Goal: Communication & Community: Answer question/provide support

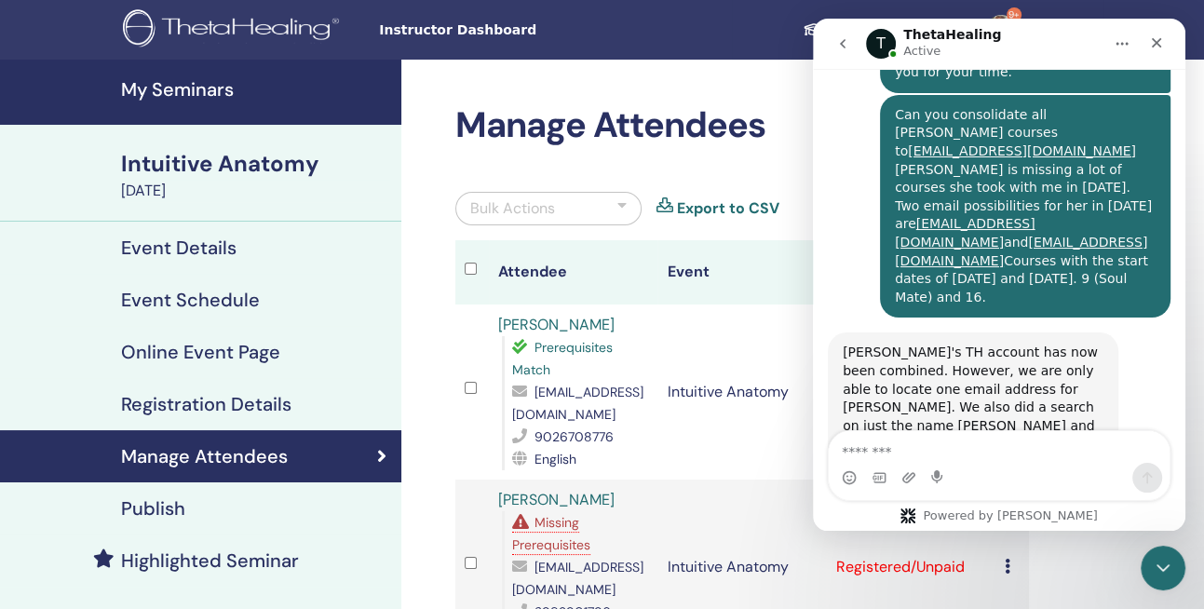
scroll to position [1396, 0]
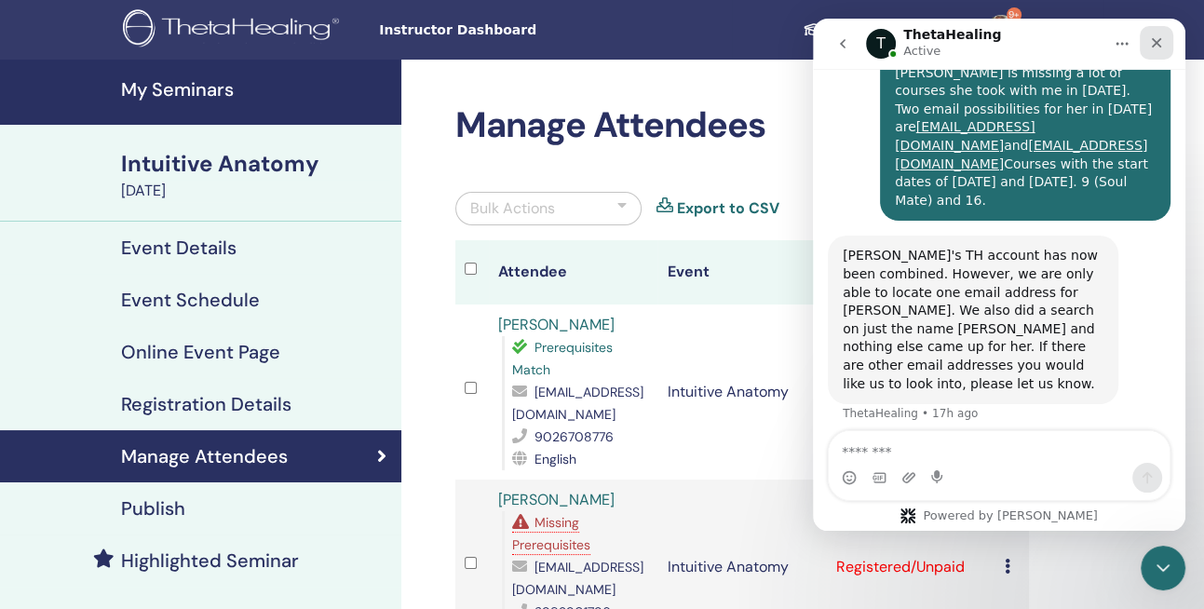
click at [1155, 42] on icon "Close" at bounding box center [1156, 42] width 15 height 15
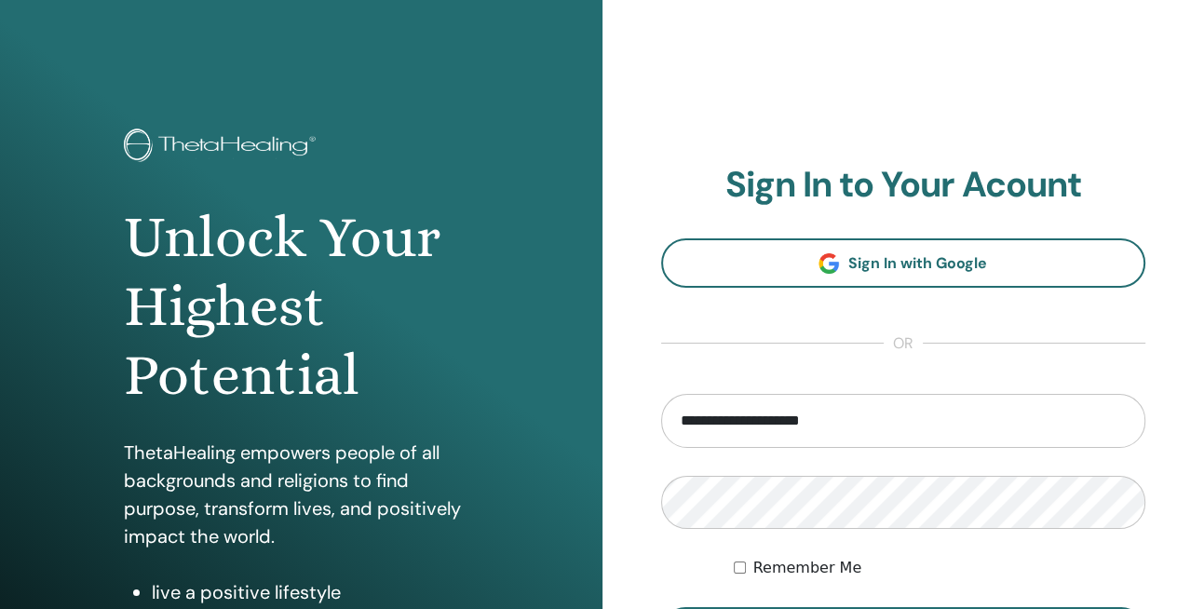
type input "**********"
drag, startPoint x: 1203, startPoint y: 27, endPoint x: 1207, endPoint y: 104, distance: 77.4
click at [1203, 104] on html "**********" at bounding box center [602, 304] width 1204 height 609
click at [1140, 172] on h2 "Sign In to Your Acount" at bounding box center [903, 185] width 485 height 43
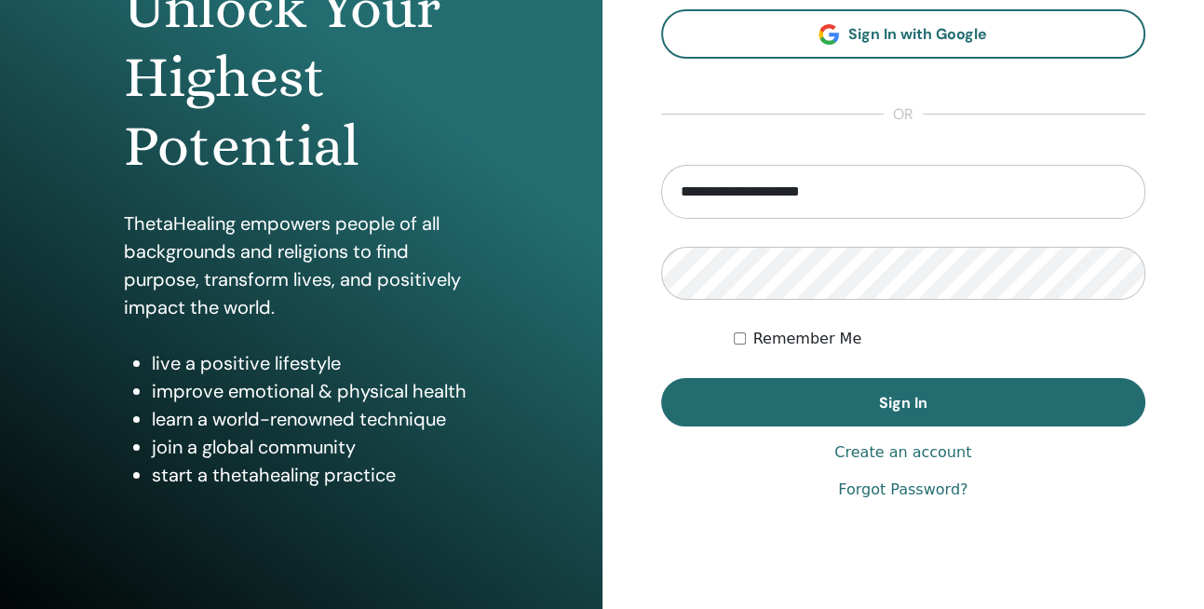
scroll to position [238, 0]
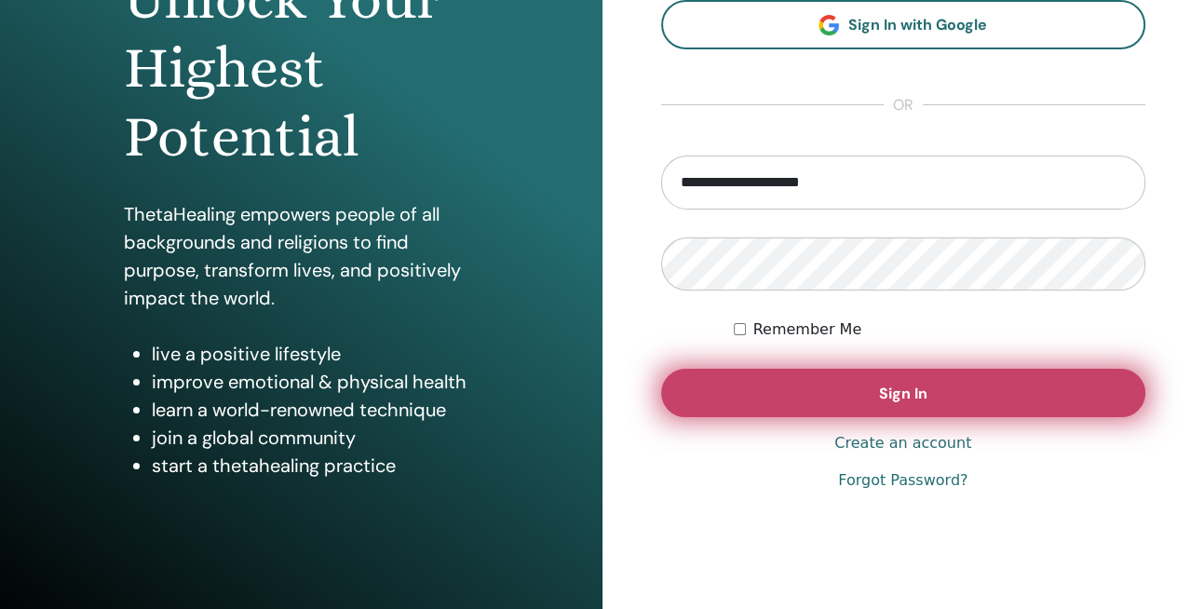
click at [914, 390] on span "Sign In" at bounding box center [903, 394] width 48 height 20
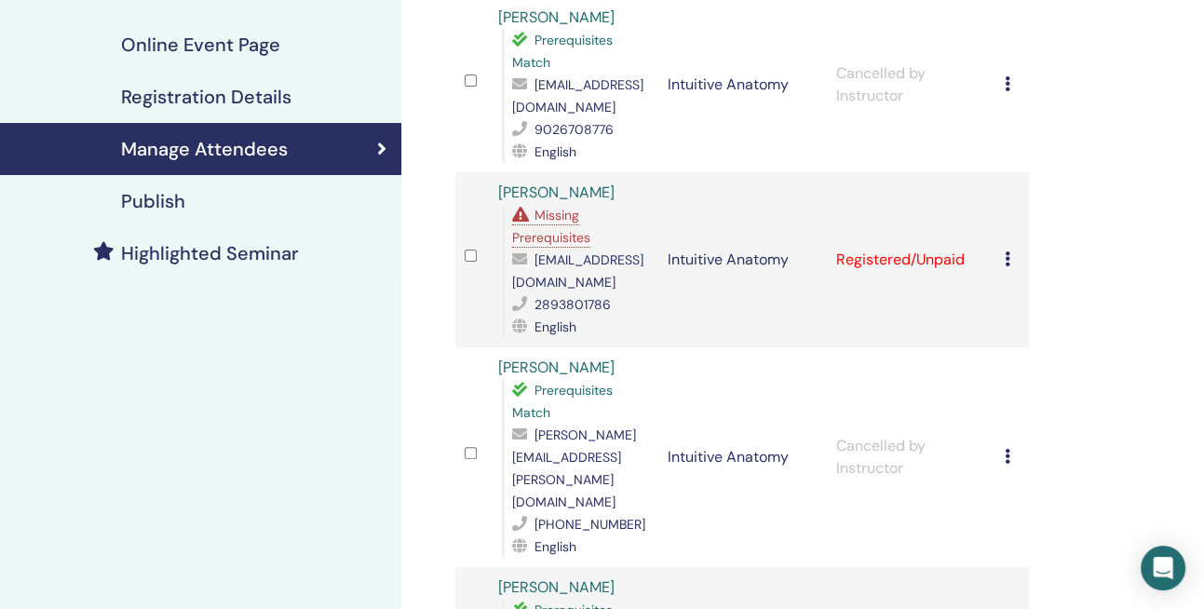
scroll to position [335, 0]
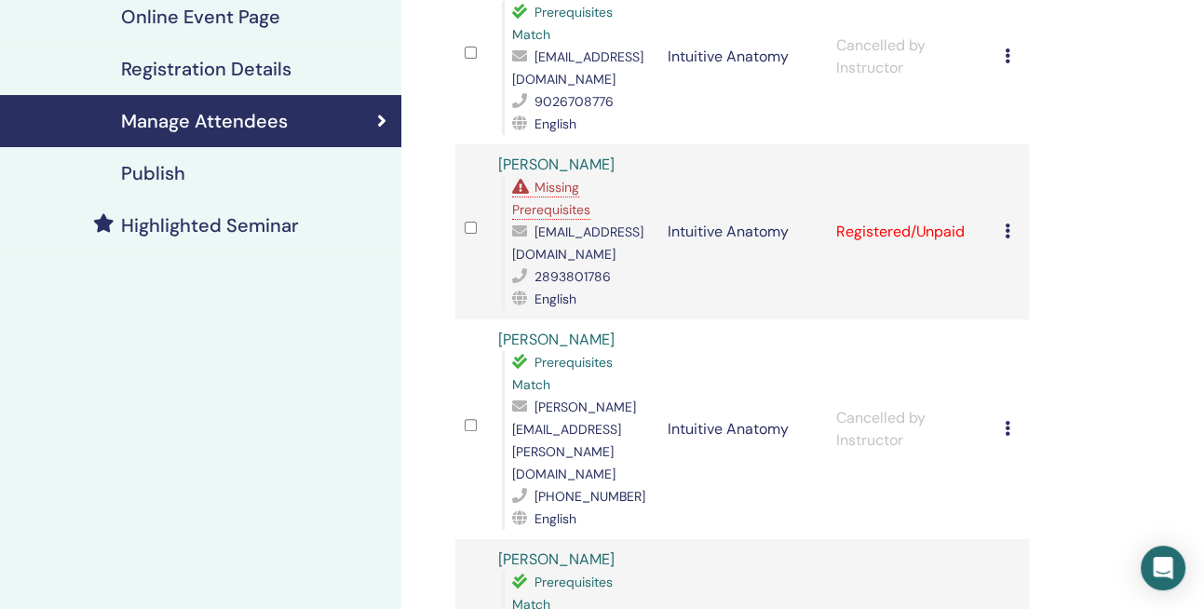
click at [562, 208] on span "Missing Prerequisites" at bounding box center [551, 198] width 78 height 39
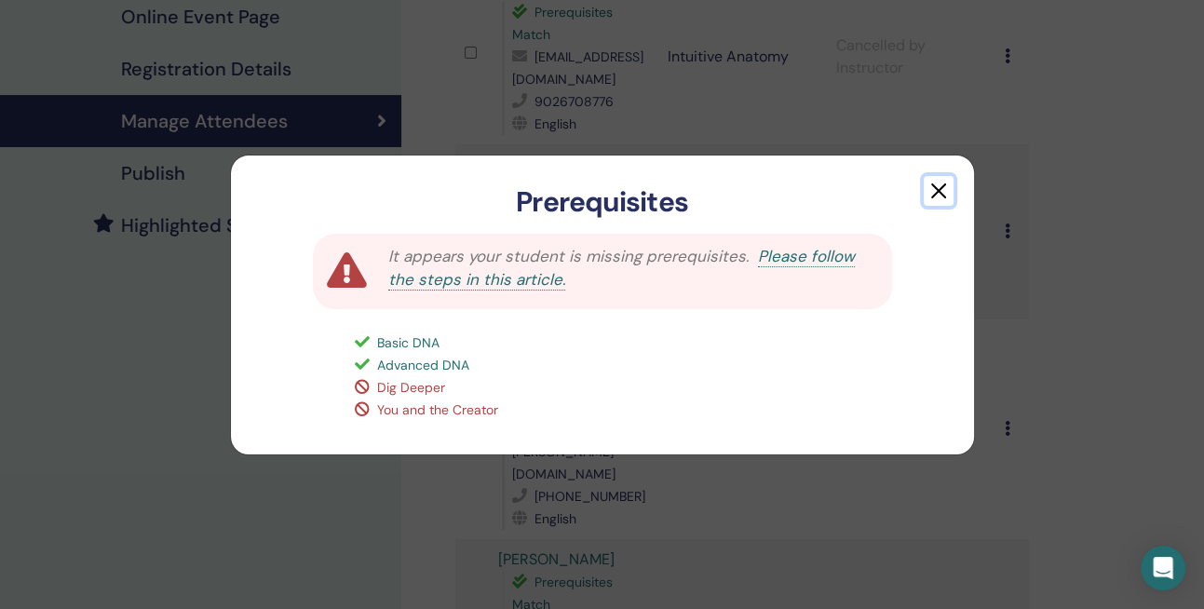
click at [935, 182] on button "button" at bounding box center [939, 191] width 30 height 30
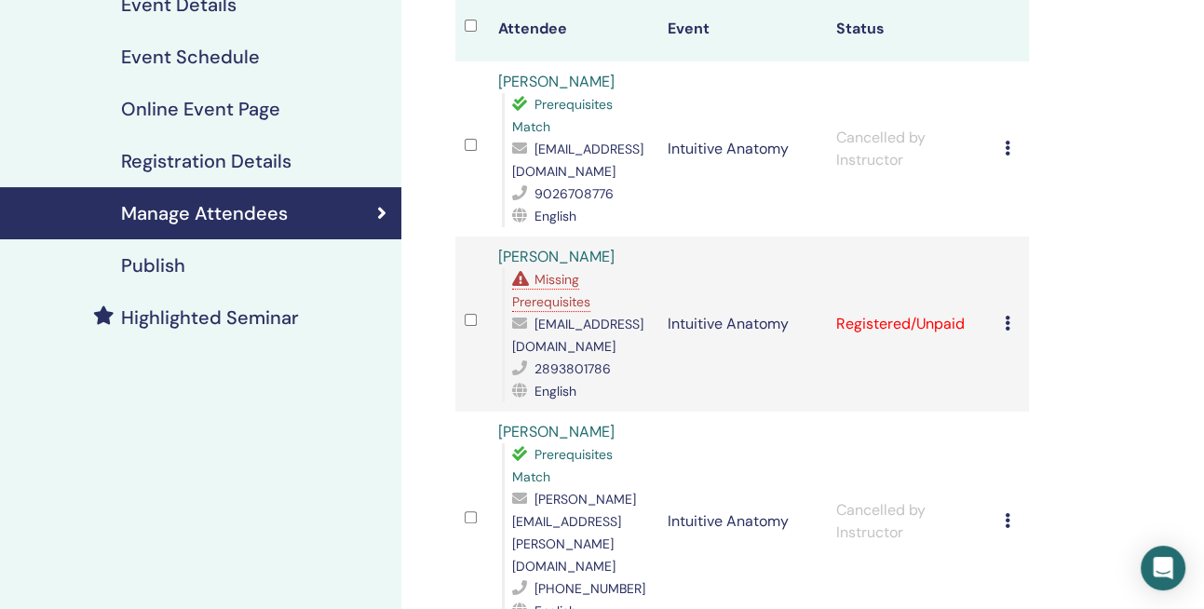
scroll to position [420, 0]
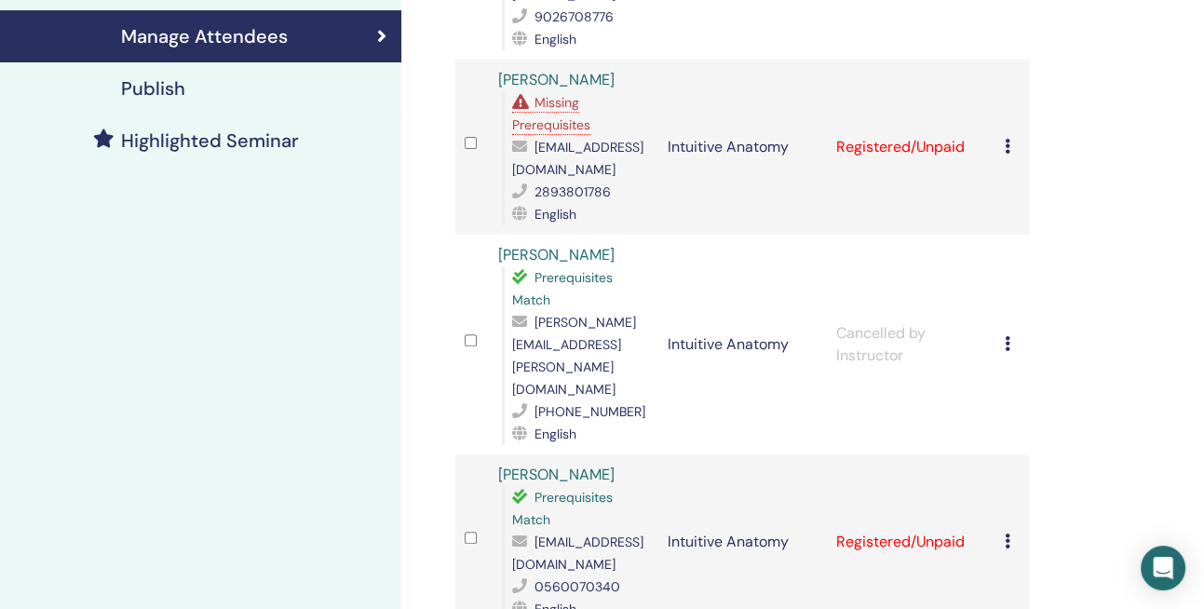
click at [533, 112] on div "Missing Prerequisites" at bounding box center [551, 113] width 78 height 43
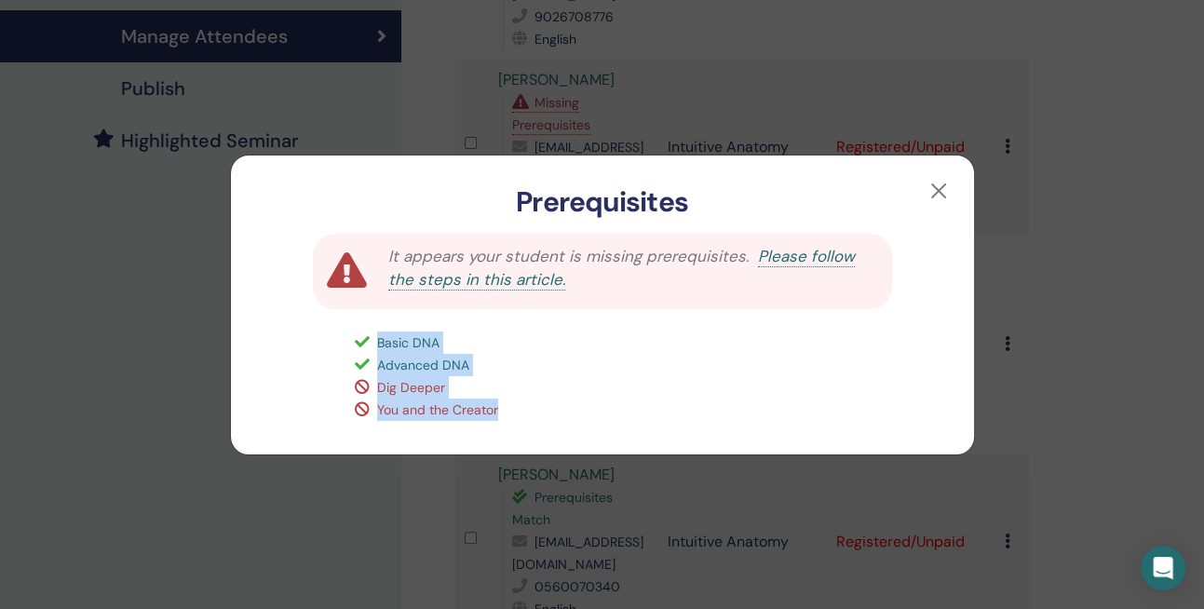
drag, startPoint x: 376, startPoint y: 339, endPoint x: 524, endPoint y: 415, distance: 166.6
click at [524, 415] on div "Basic DNA Advanced DNA Dig Deeper You and the Creator" at bounding box center [645, 376] width 602 height 89
copy div "Basic DNA Advanced DNA Dig Deeper You and the Creator"
click at [931, 194] on button "button" at bounding box center [939, 191] width 30 height 30
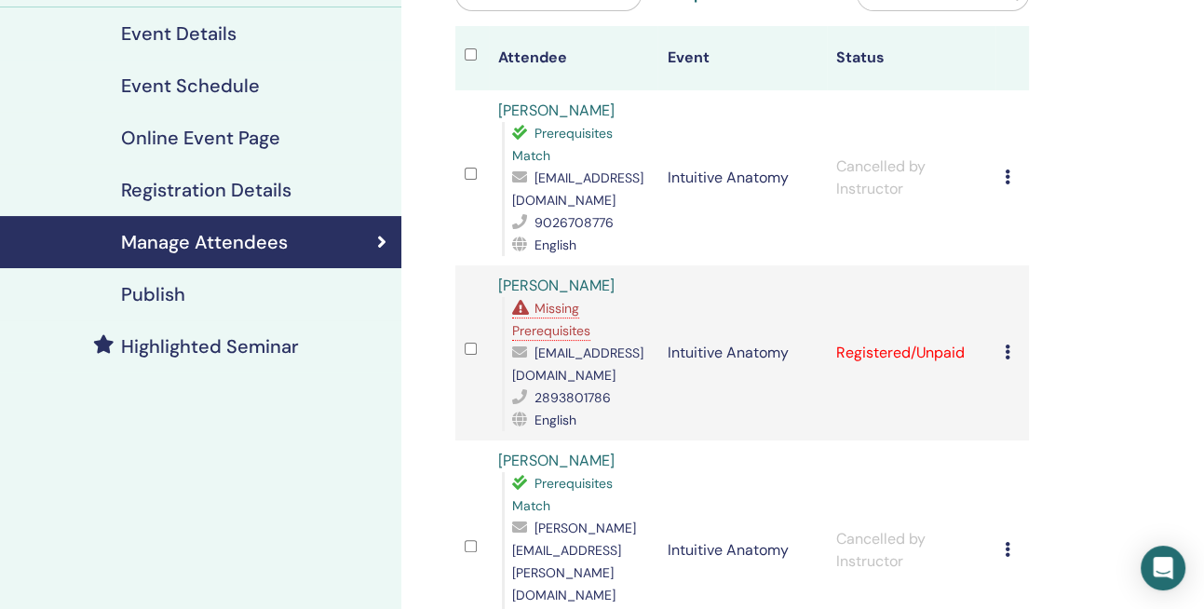
scroll to position [0, 0]
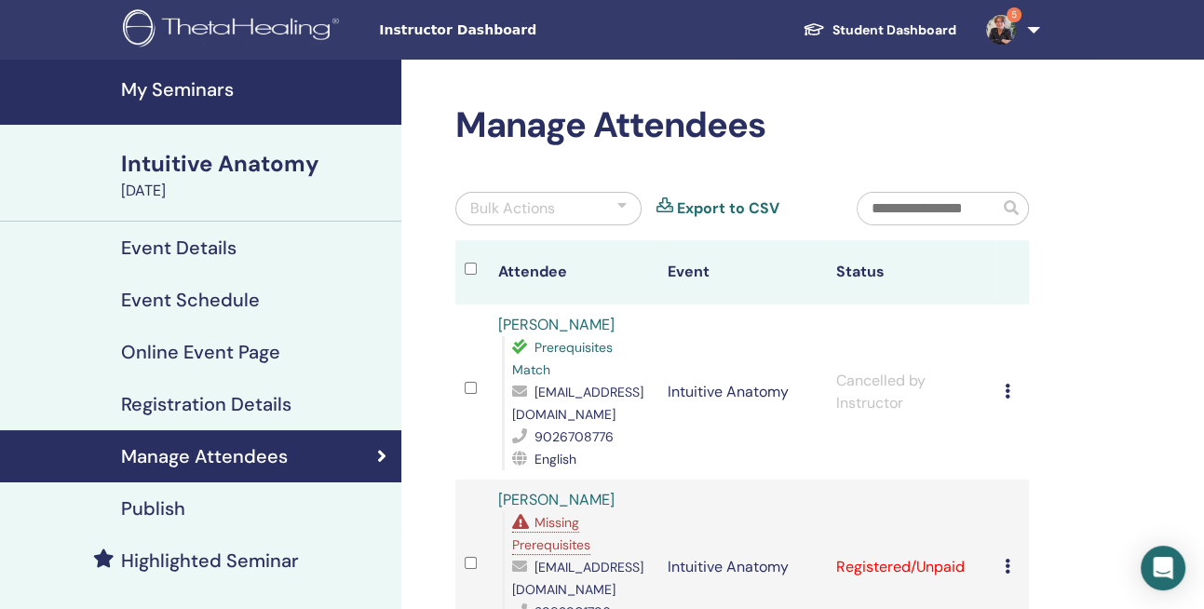
click at [197, 88] on h4 "My Seminars" at bounding box center [255, 89] width 269 height 22
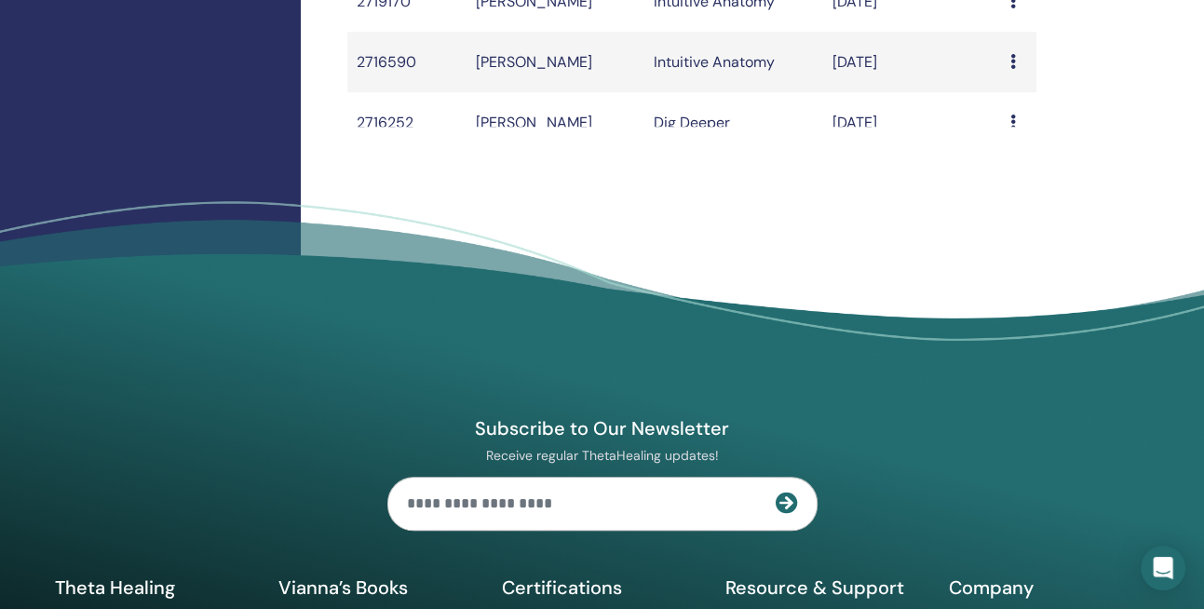
scroll to position [1427, 0]
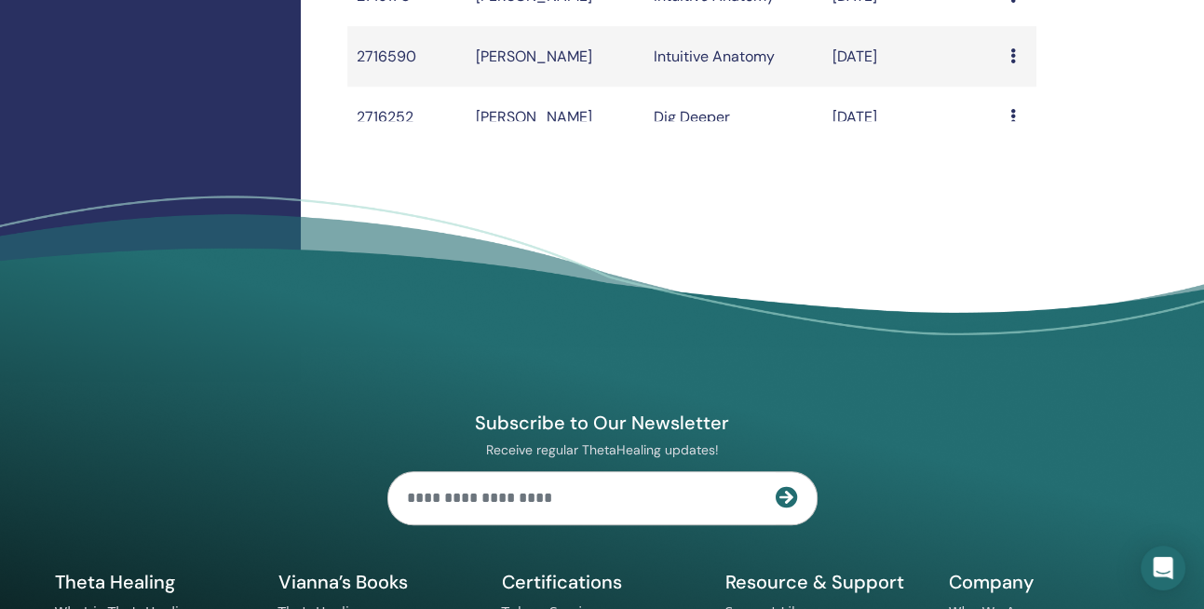
drag, startPoint x: 1166, startPoint y: 568, endPoint x: 1166, endPoint y: 532, distance: 36.3
click at [1165, 569] on icon "Open Intercom Messenger" at bounding box center [1164, 568] width 20 height 22
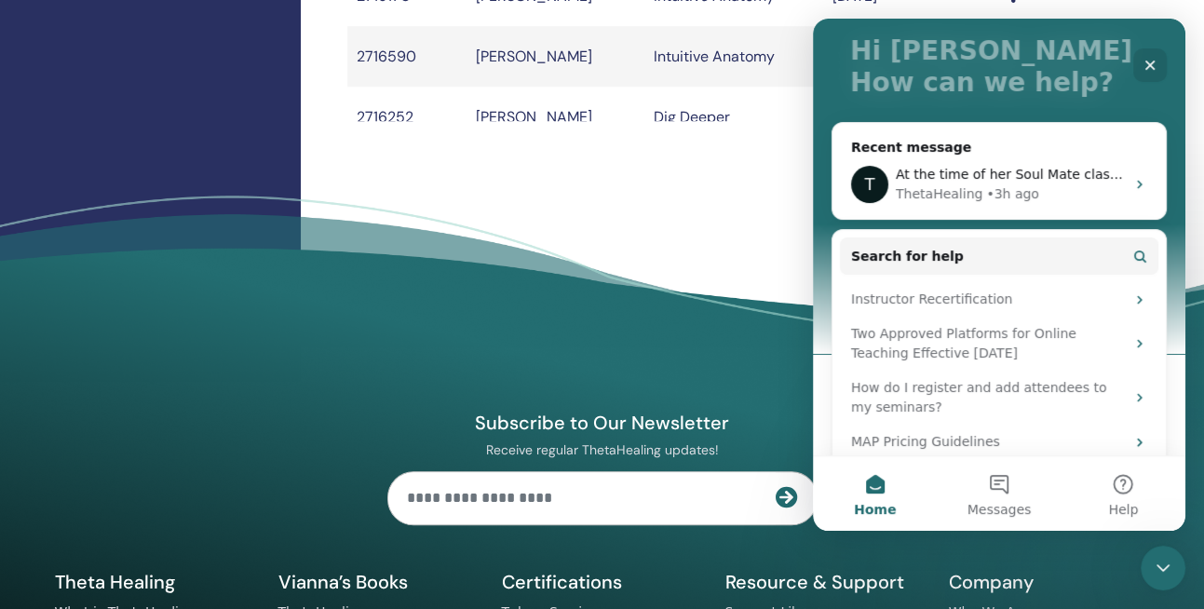
scroll to position [135, 0]
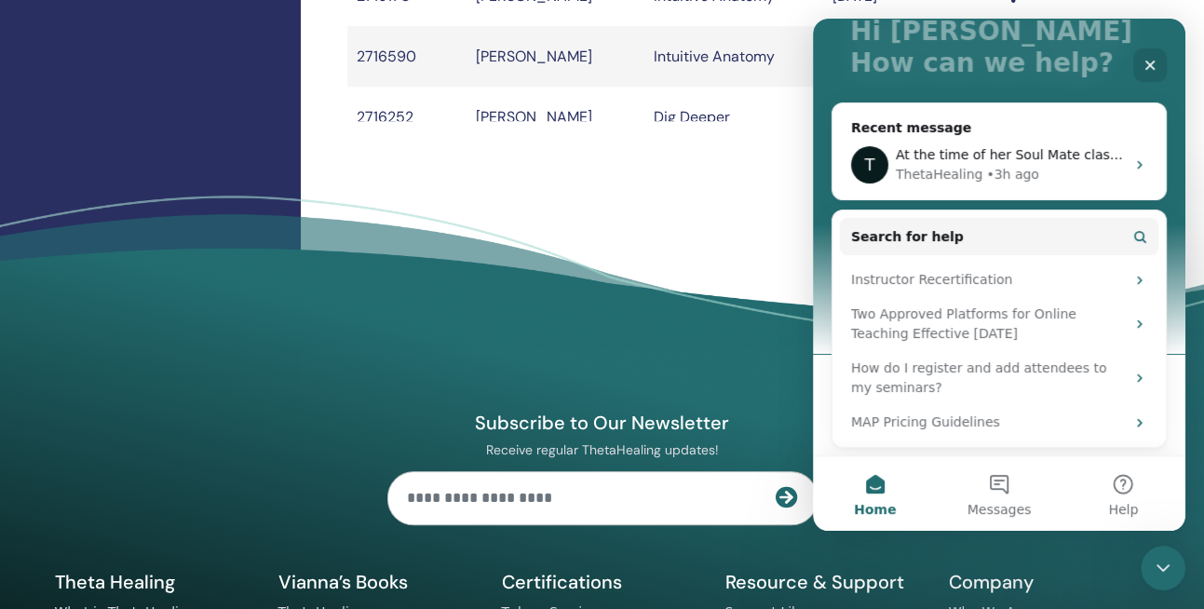
drag, startPoint x: 1182, startPoint y: 253, endPoint x: 2001, endPoint y: 394, distance: 830.7
click at [1023, 142] on div "T At the time of her Soul Mate class I was communicating with her with these tw…" at bounding box center [999, 164] width 333 height 69
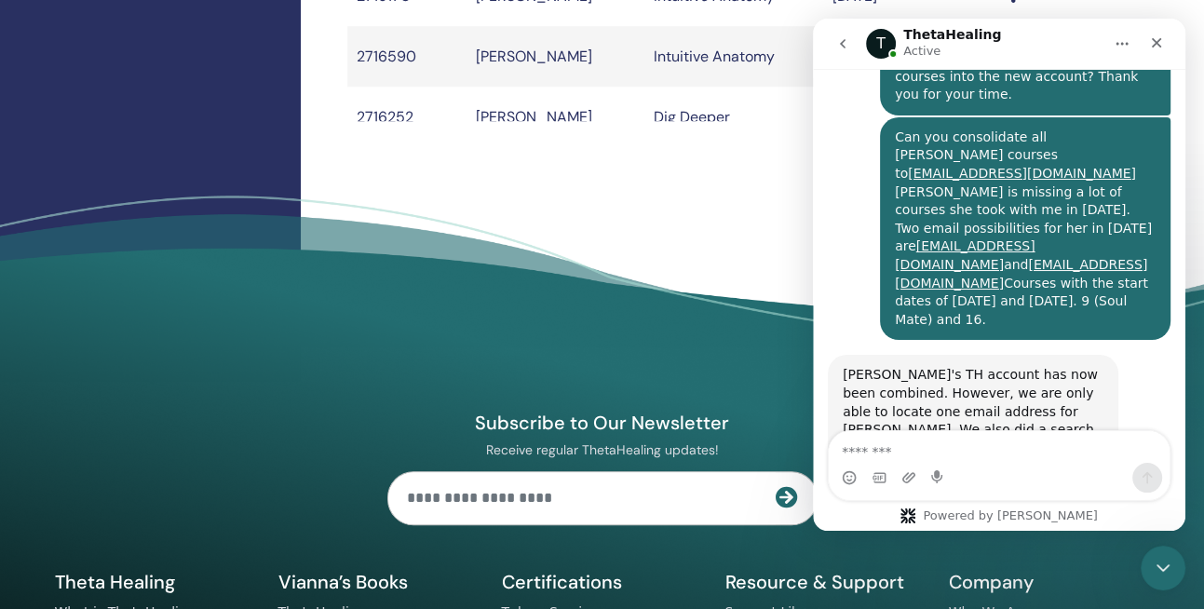
scroll to position [1396, 0]
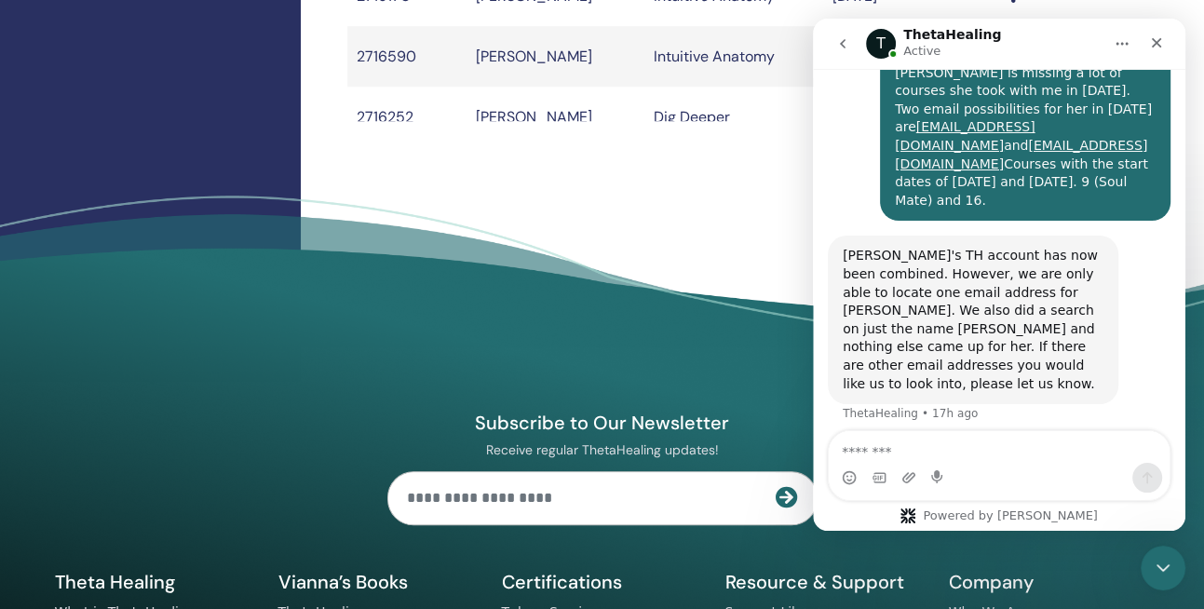
click at [895, 454] on textarea "Message…" at bounding box center [999, 447] width 341 height 32
type textarea "**********"
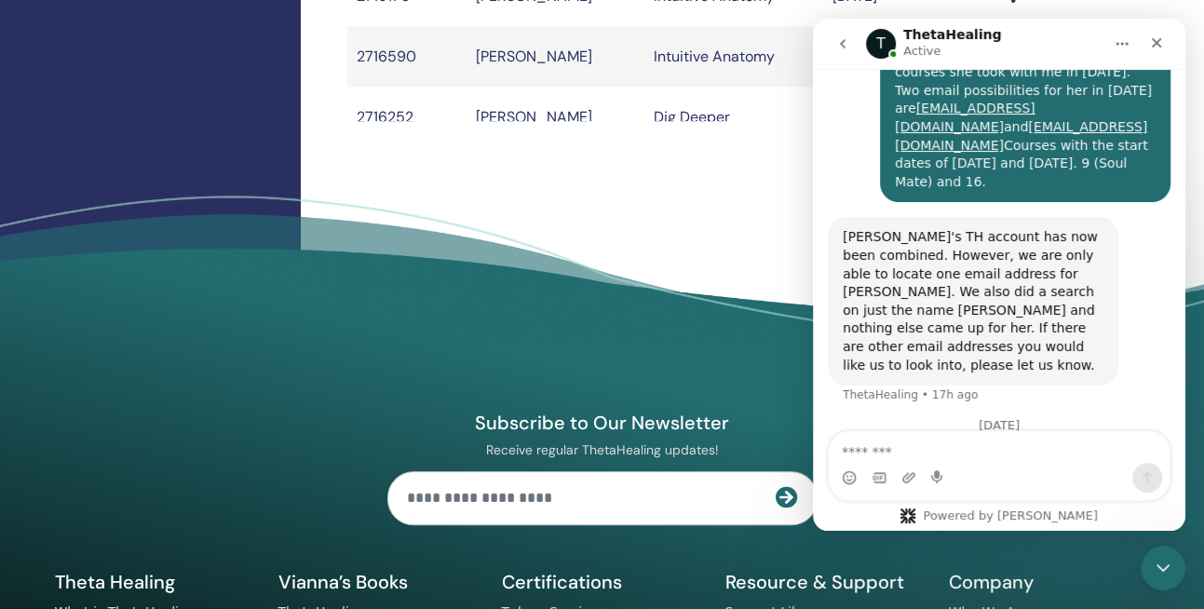
scroll to position [1470, 0]
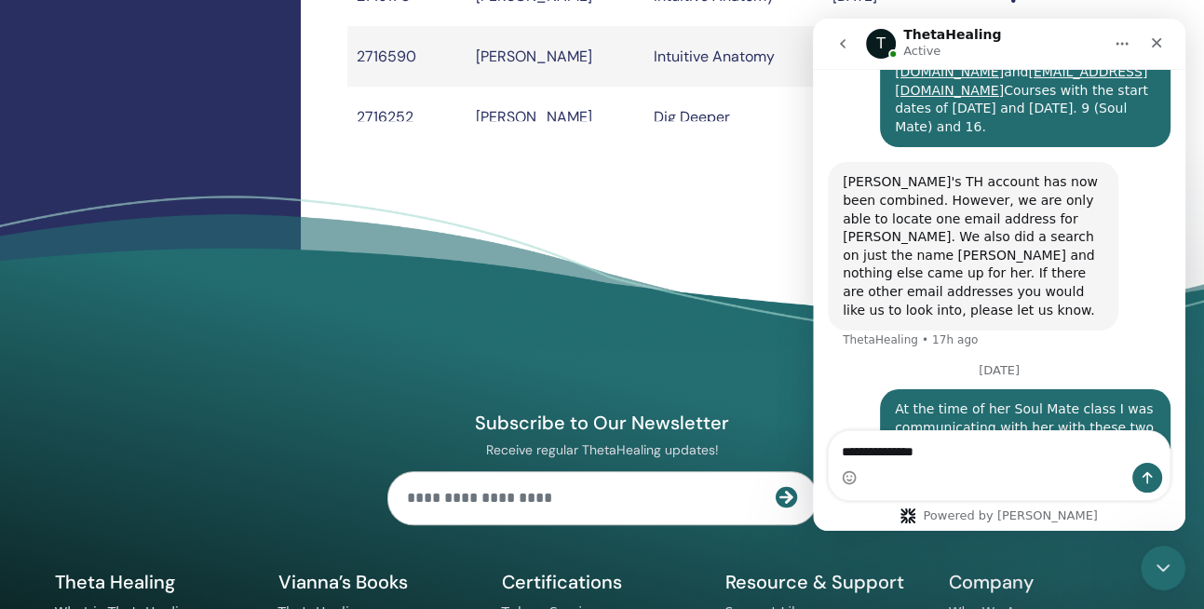
type textarea "**********"
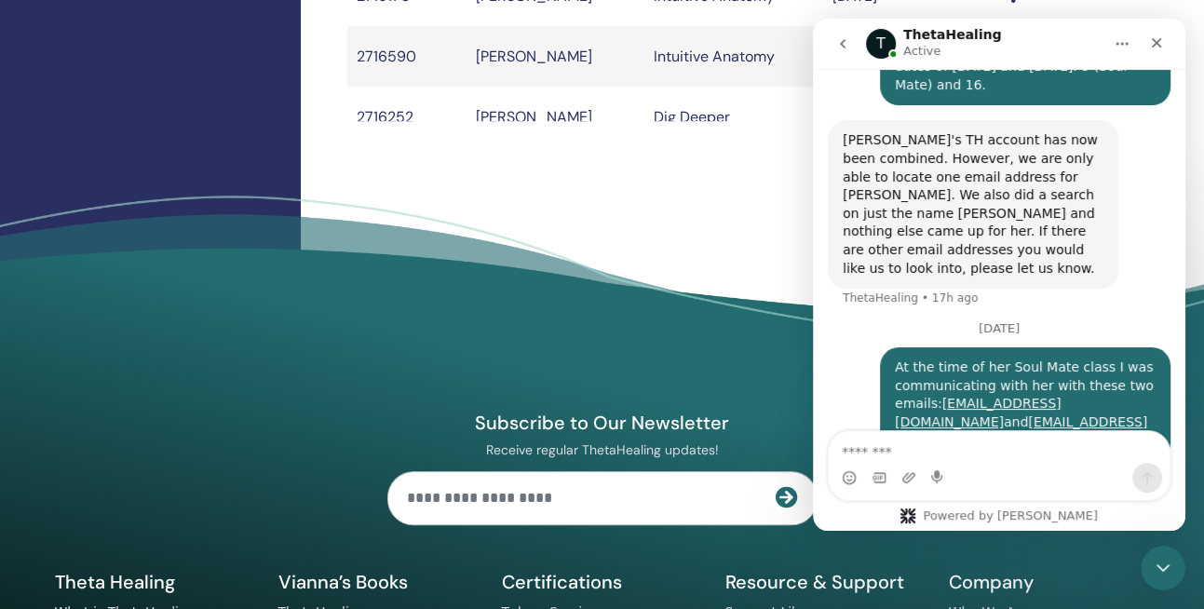
scroll to position [1513, 0]
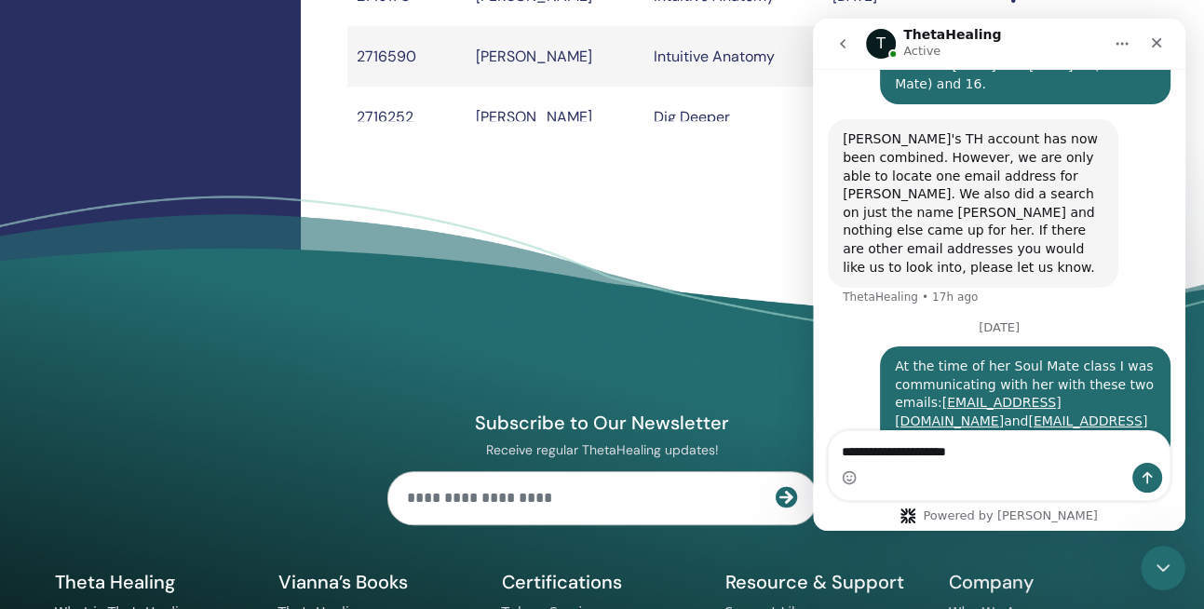
type textarea "**********"
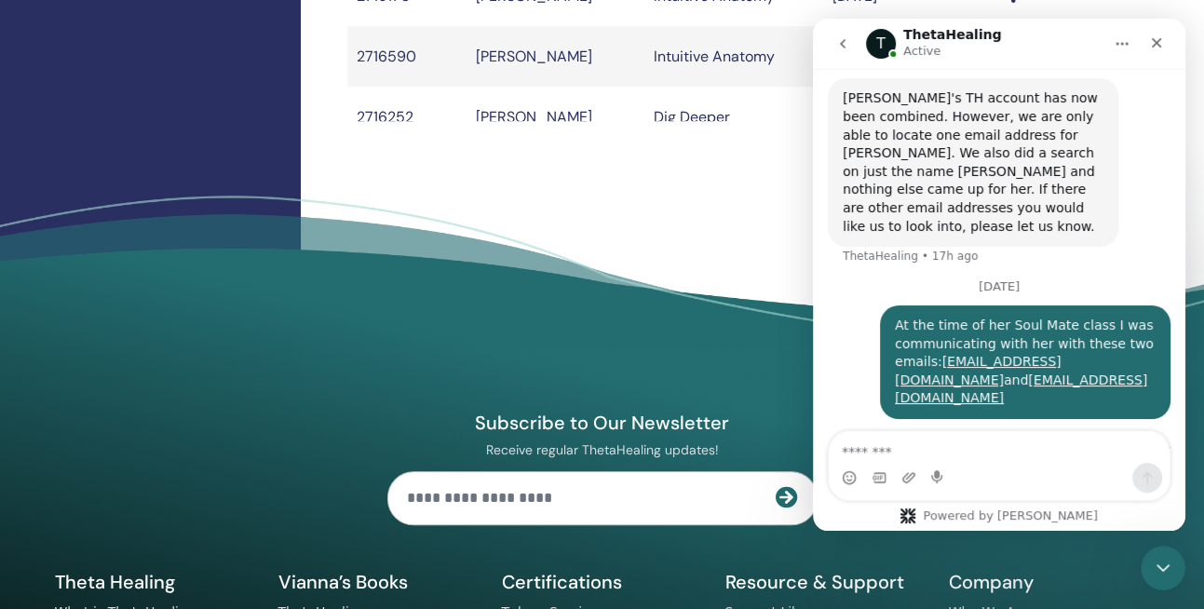
scroll to position [1555, 0]
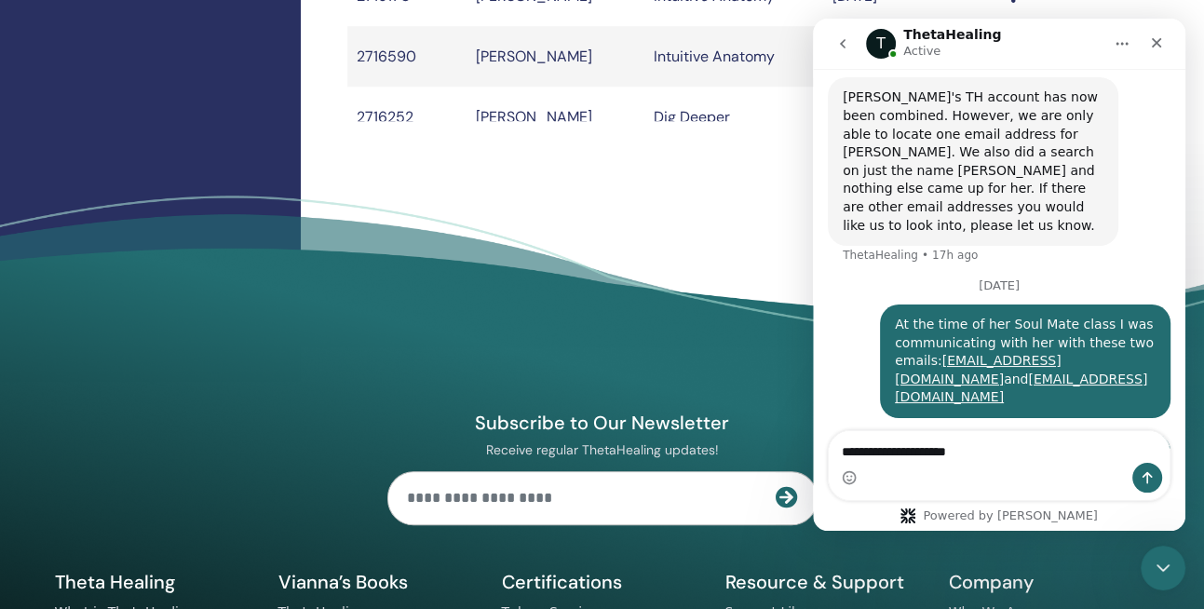
type textarea "**********"
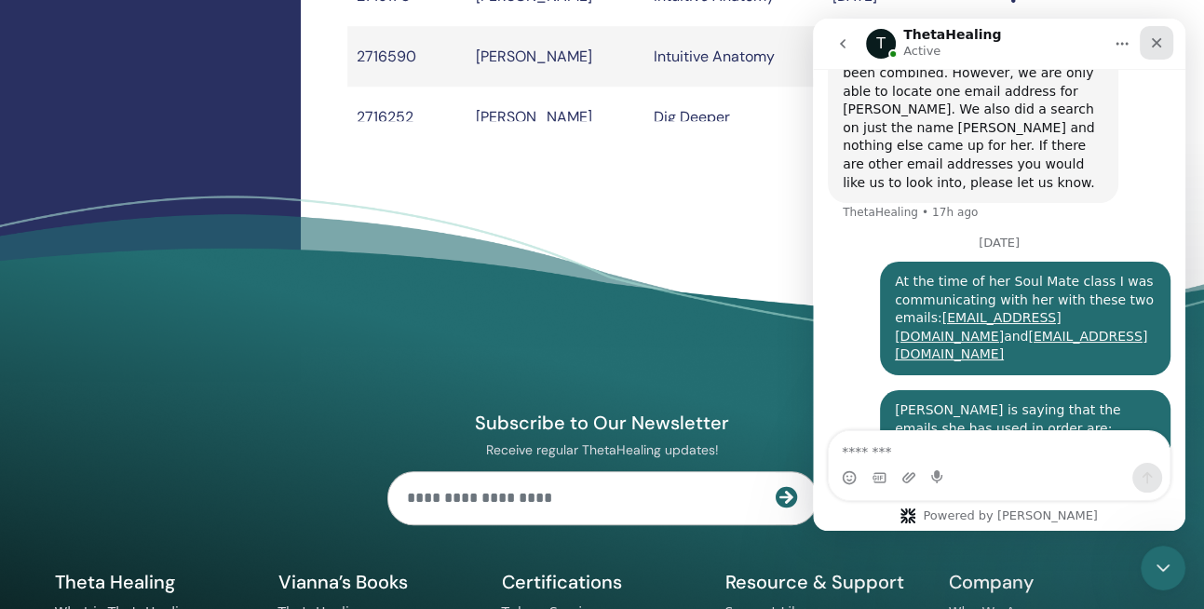
click at [1156, 40] on icon "Close" at bounding box center [1156, 42] width 15 height 15
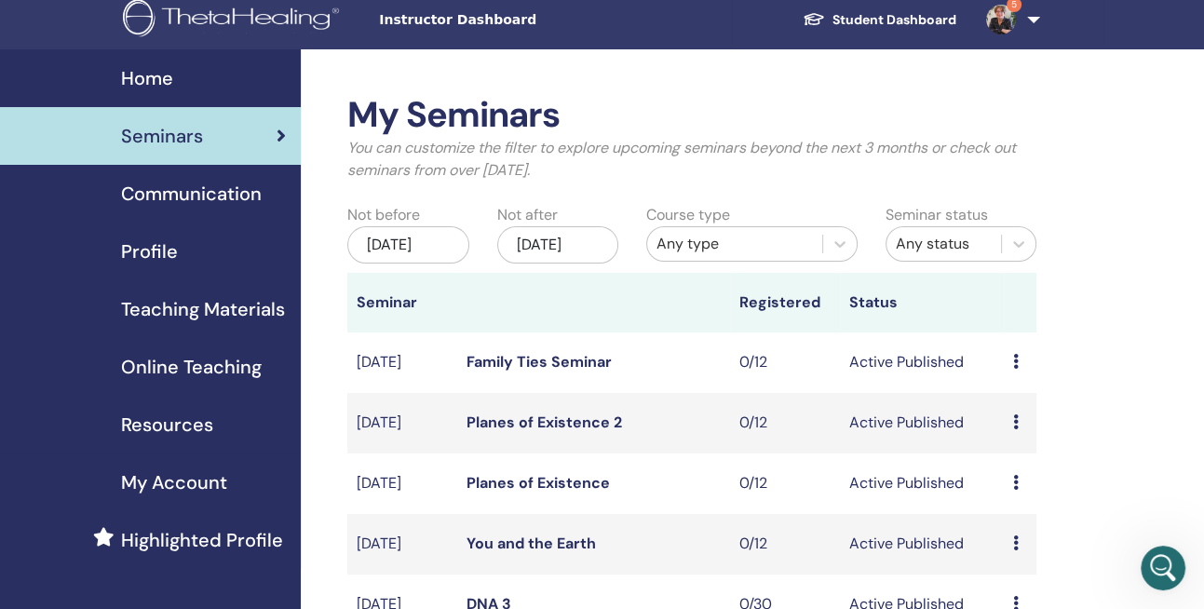
scroll to position [0, 0]
